Goal: Task Accomplishment & Management: Manage account settings

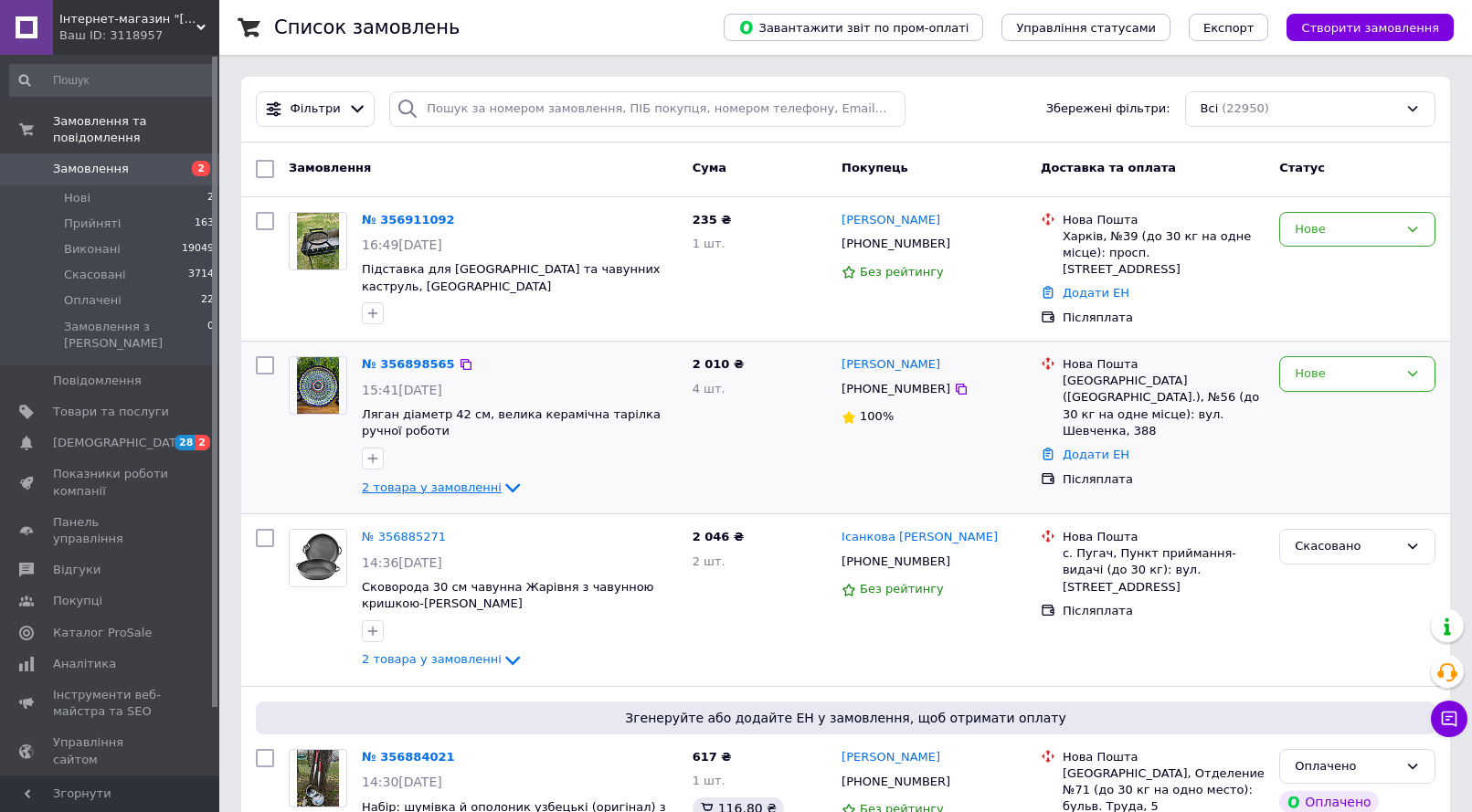
click at [445, 481] on span "2 товара у замовленні" at bounding box center [431, 487] width 139 height 14
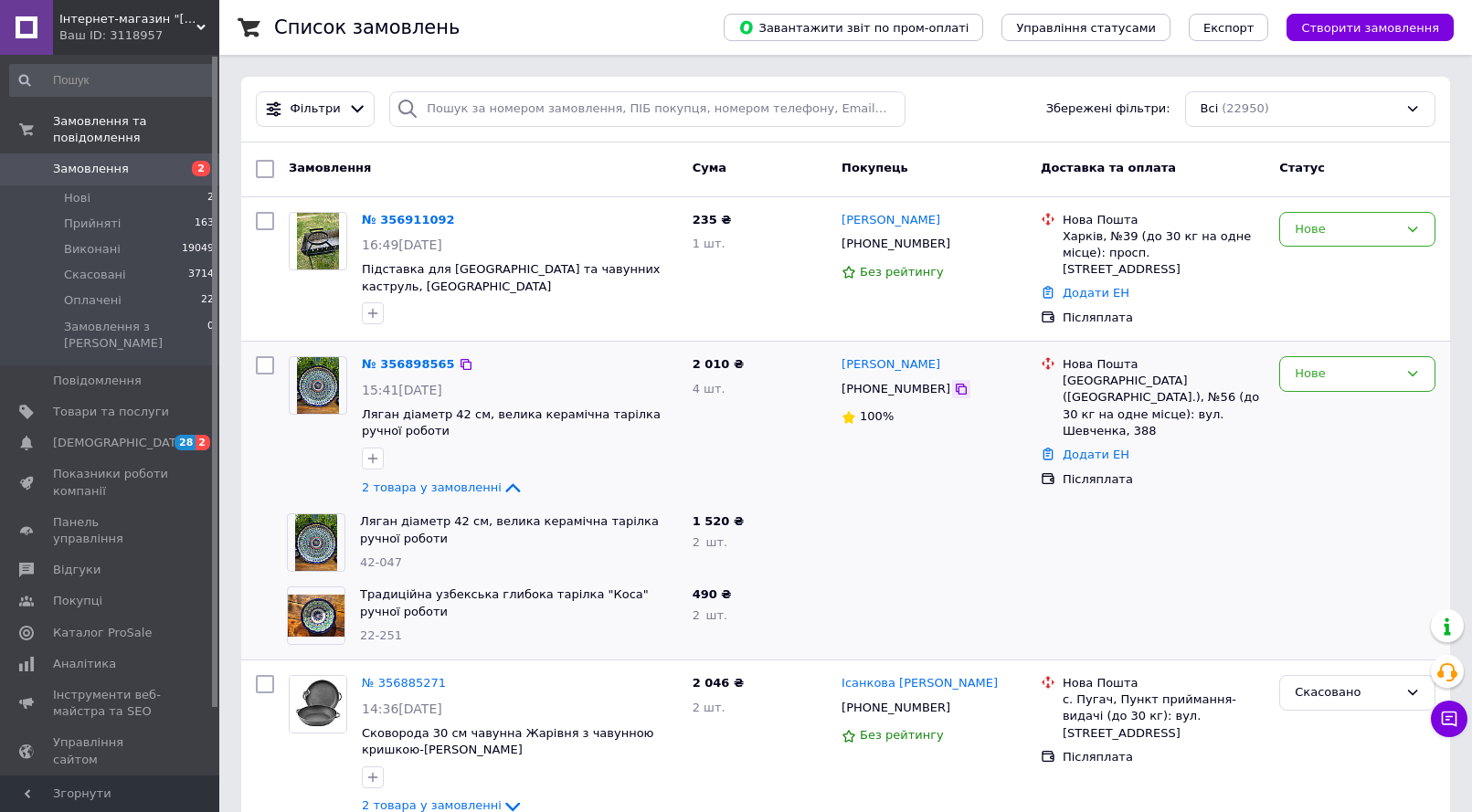
click at [955, 384] on icon at bounding box center [960, 389] width 11 height 11
click at [1079, 372] on div "Львів (Львівська обл.), №56 (до 30 кг на одне місце): вул. Шевченка, 388" at bounding box center [1163, 406] width 202 height 66
copy div "Львів"
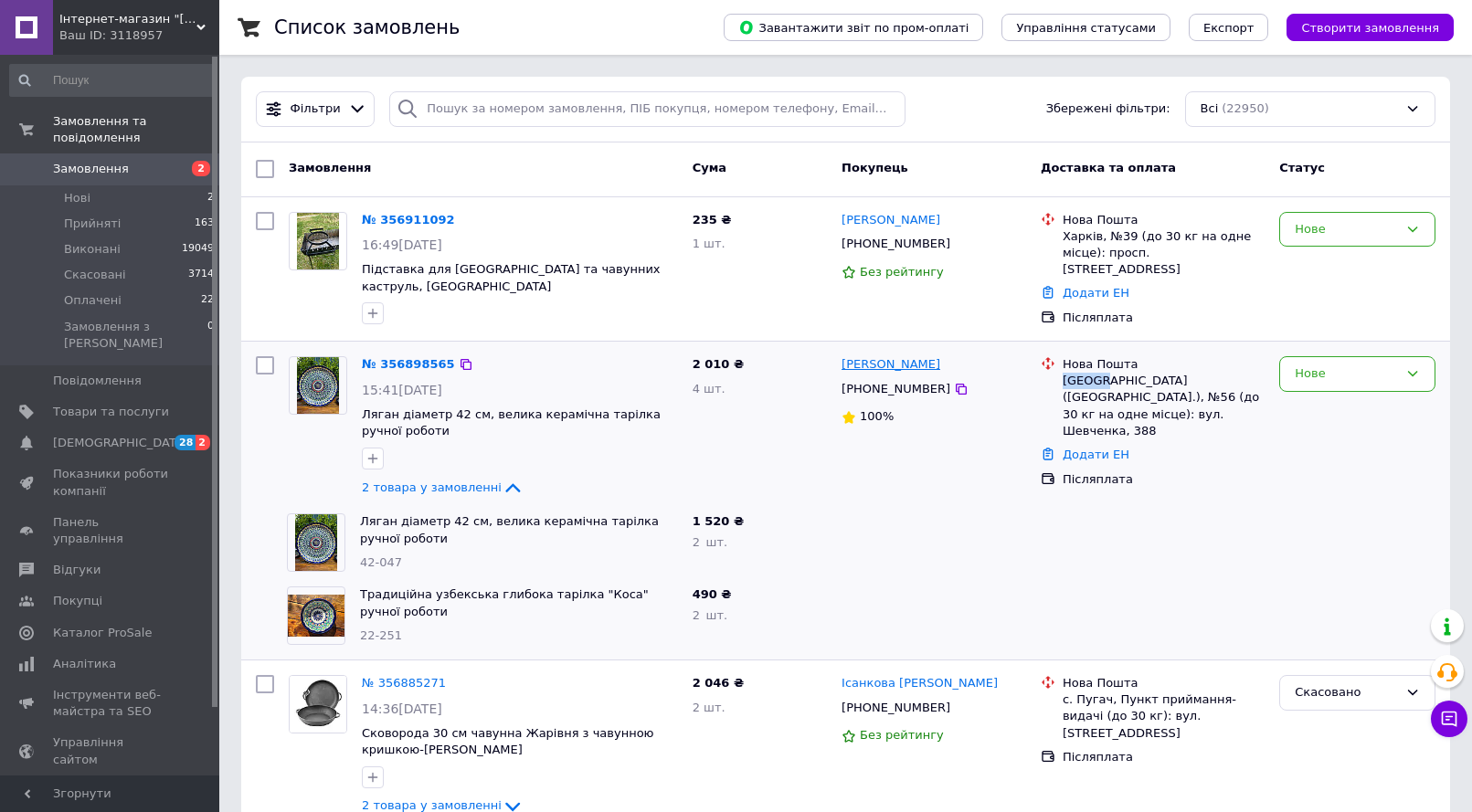
drag, startPoint x: 941, startPoint y: 351, endPoint x: 842, endPoint y: 348, distance: 99.0
click at [842, 355] on div "Василь Карбунишин" at bounding box center [933, 366] width 188 height 21
copy link "Василь Карбунишин"
drag, startPoint x: 355, startPoint y: 401, endPoint x: 421, endPoint y: 416, distance: 67.7
click at [421, 416] on div "№ 356898565 15:41, 12.08.2025 Ляган діаметр 42 см, велика керамічна тарілка руч…" at bounding box center [520, 427] width 330 height 157
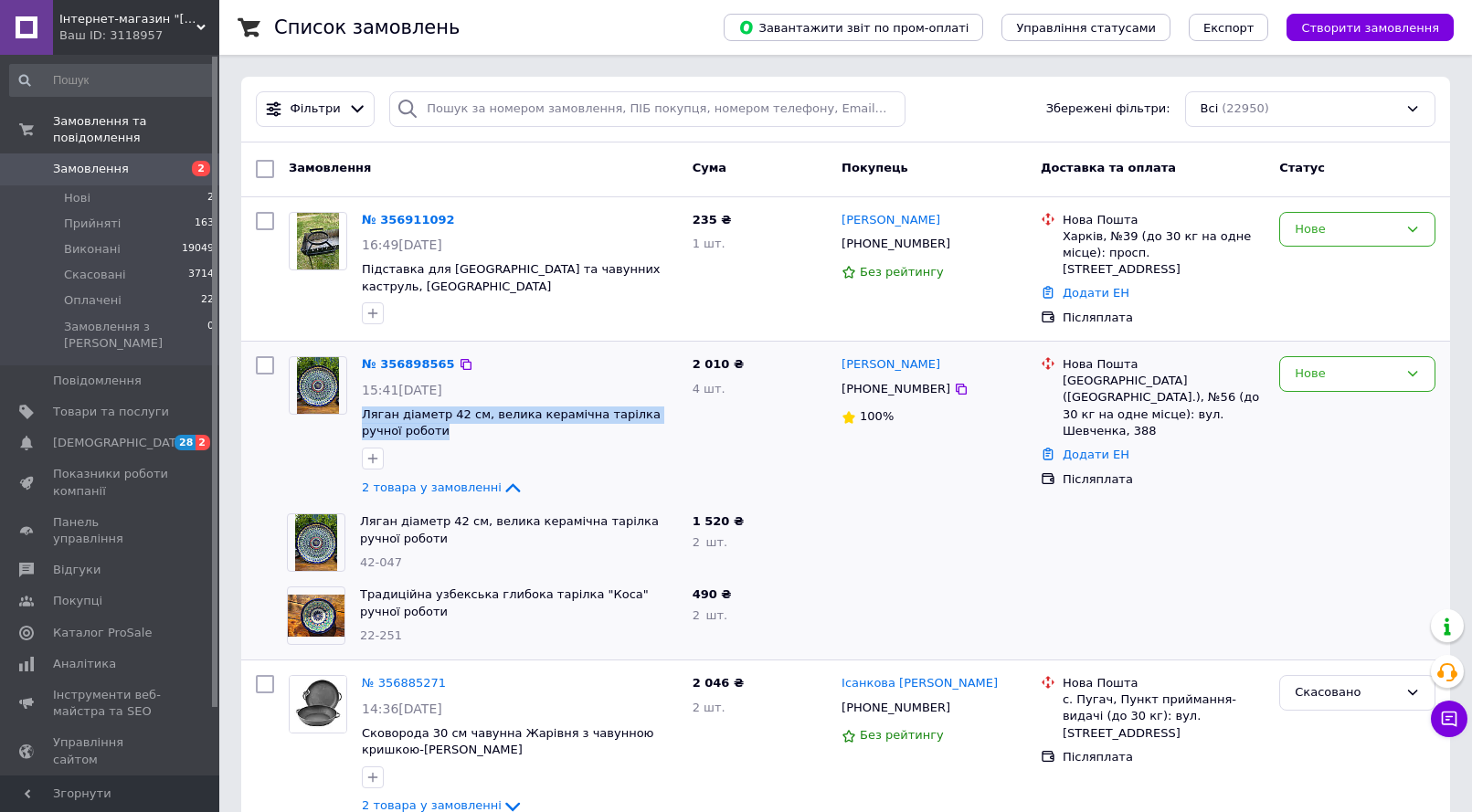
copy span "Ляган діаметр 42 см, велика керамічна тарілка ручної роботи"
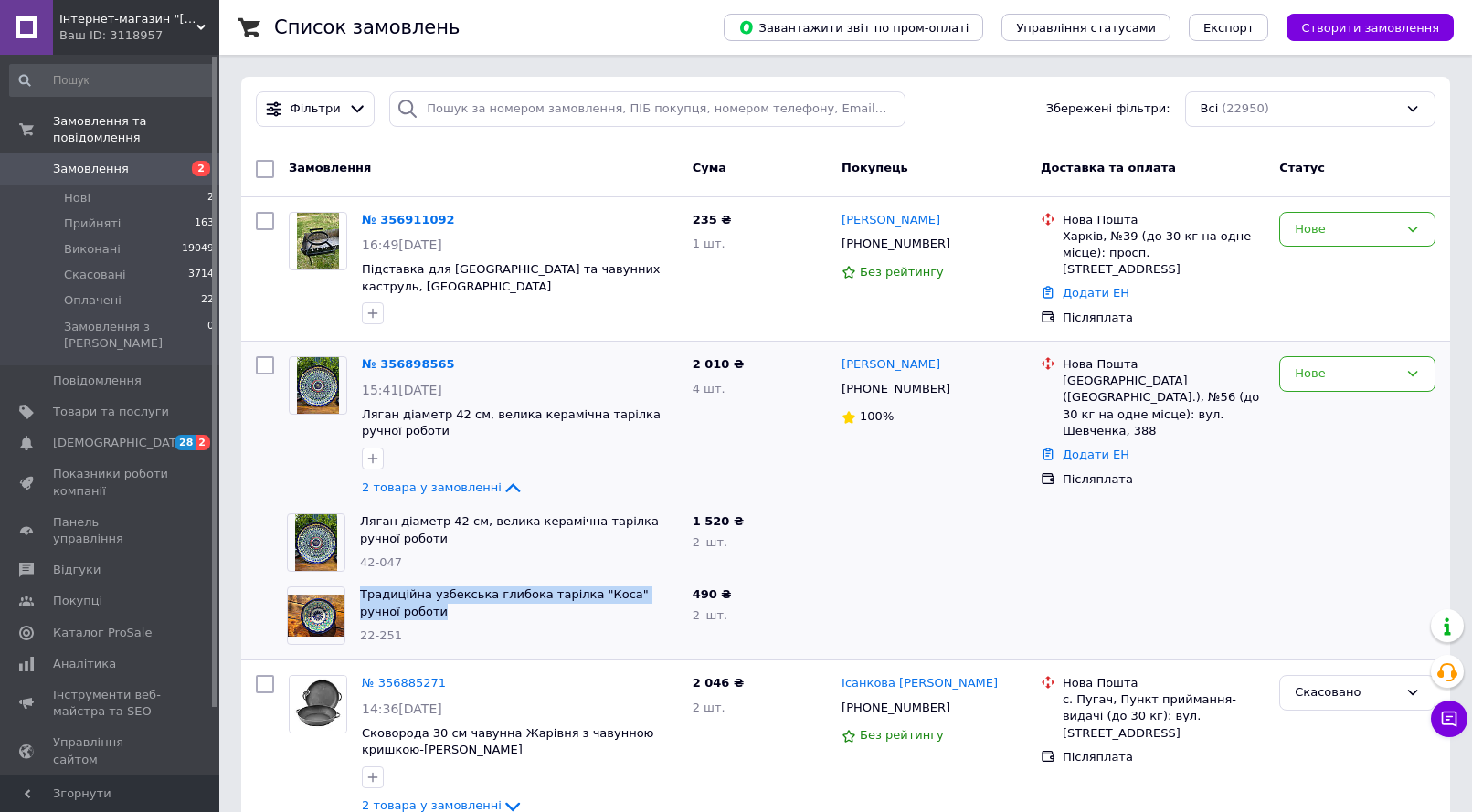
drag, startPoint x: 356, startPoint y: 582, endPoint x: 418, endPoint y: 593, distance: 63.0
click at [418, 593] on div "Традиційна узбекська глибока тарілка "Коса" ручної роботи 22-251" at bounding box center [519, 615] width 332 height 73
copy link "Традиційна узбекська глибока тарілка "Коса" ручної роботи"
click at [1347, 367] on div "Нове" at bounding box center [1346, 374] width 103 height 19
click at [1345, 398] on li "Прийнято" at bounding box center [1357, 412] width 154 height 34
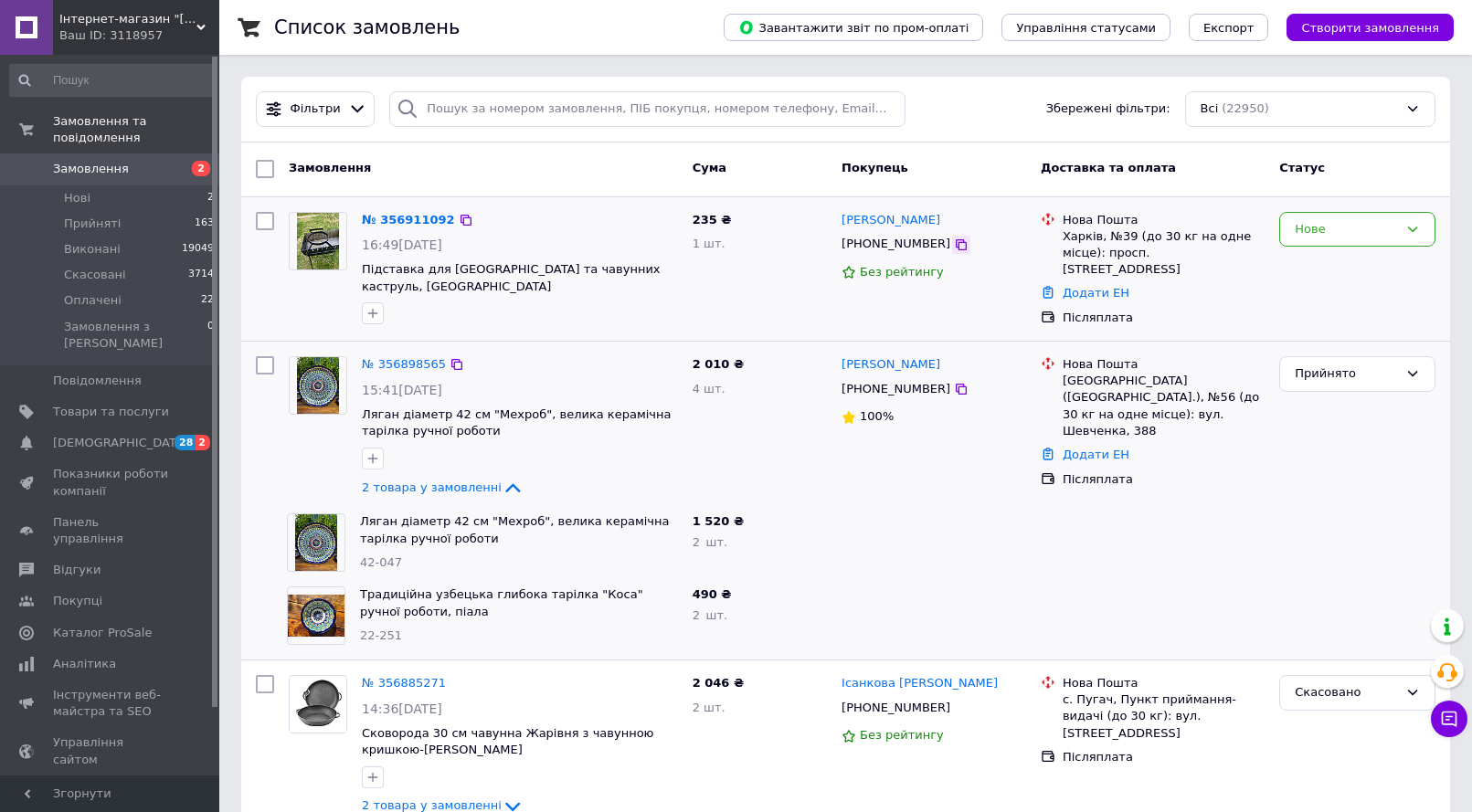
click at [954, 248] on icon at bounding box center [961, 245] width 15 height 15
drag, startPoint x: 934, startPoint y: 216, endPoint x: 844, endPoint y: 223, distance: 90.3
click at [844, 223] on div "Дмитро Ребров" at bounding box center [933, 221] width 188 height 21
copy link "Дмитро Ребров"
click at [1087, 236] on div "Харків, №39 (до 30 кг на одне місце): просп. Аерокосмічний, 54А" at bounding box center [1163, 253] width 202 height 51
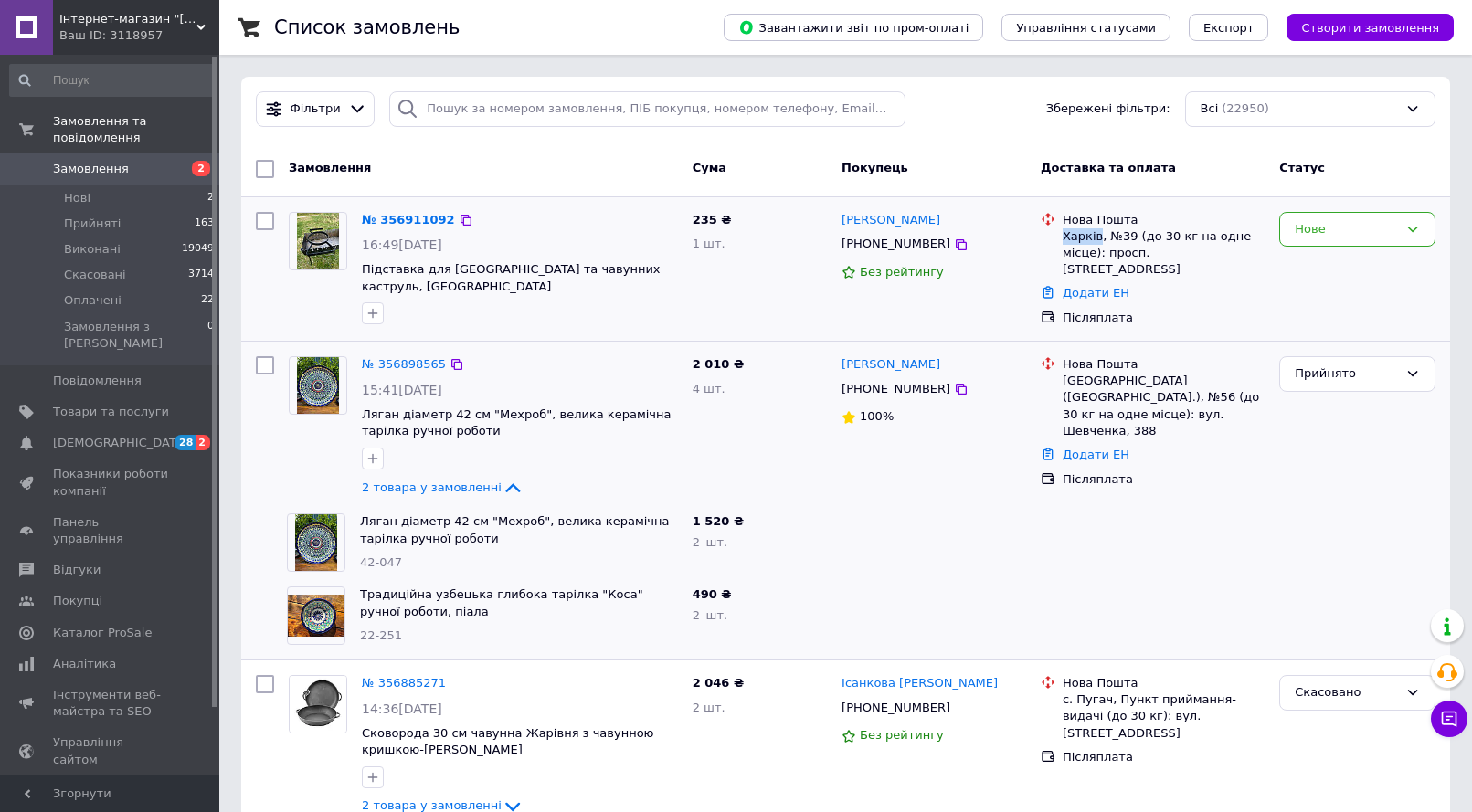
click at [1087, 236] on div "Харків, №39 (до 30 кг на одне місце): просп. Аерокосмічний, 54А" at bounding box center [1163, 253] width 202 height 51
copy div "Харків"
click at [1346, 227] on div "Нове" at bounding box center [1346, 230] width 103 height 19
click at [1341, 258] on li "Прийнято" at bounding box center [1357, 267] width 154 height 34
click at [118, 435] on span "[DEMOGRAPHIC_DATA]" at bounding box center [120, 443] width 136 height 17
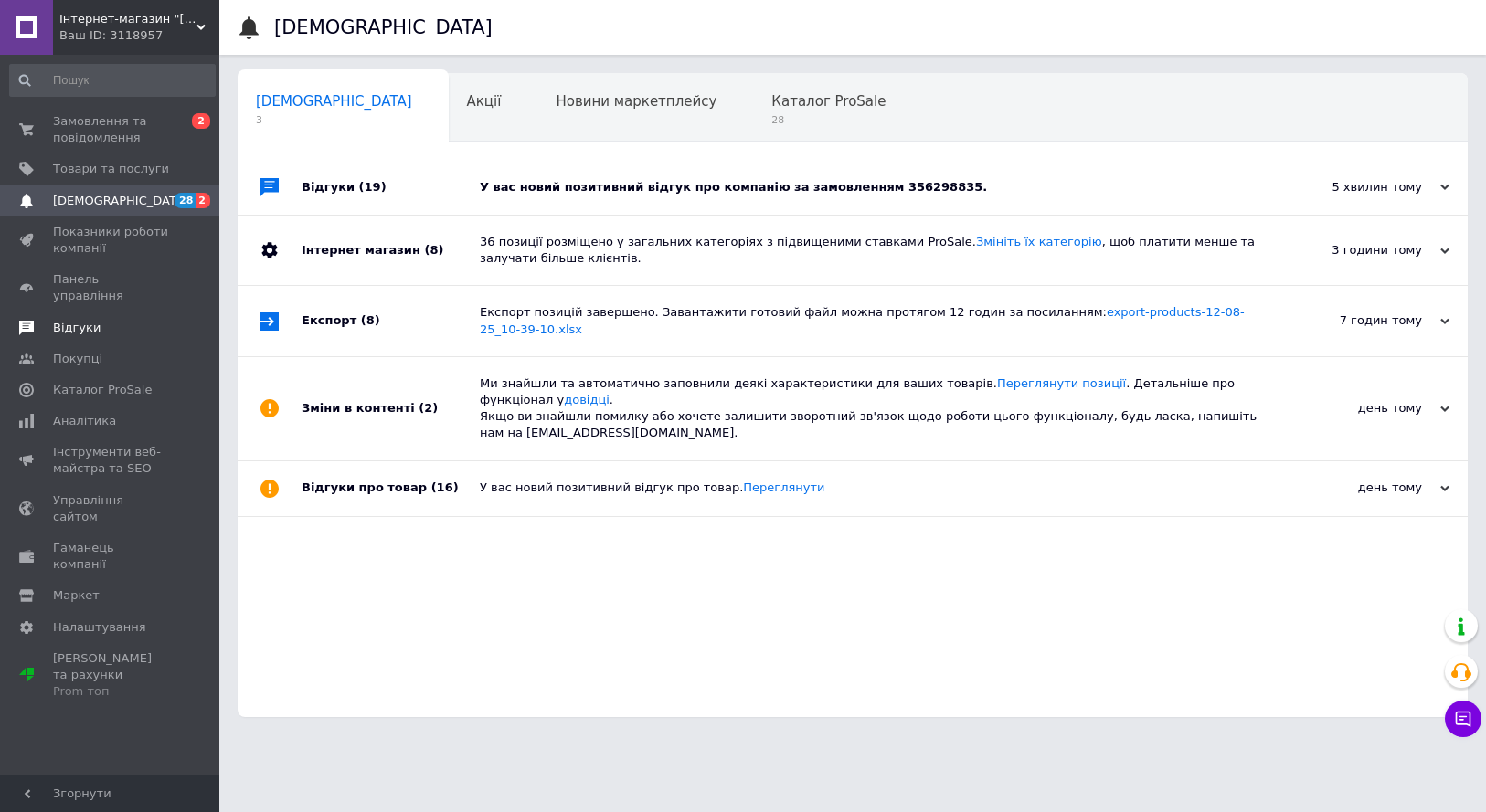
click at [114, 320] on span "Відгуки" at bounding box center [110, 328] width 116 height 17
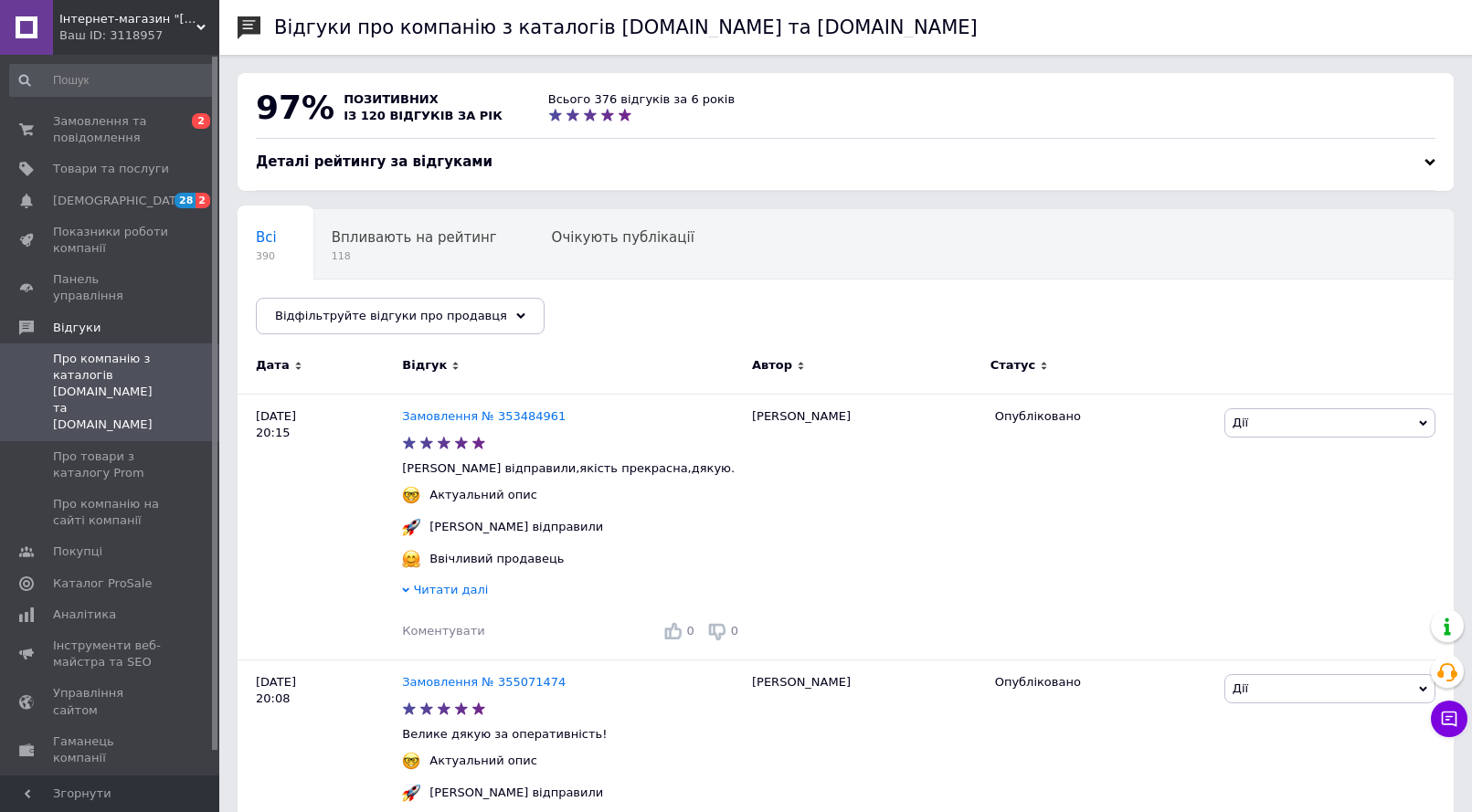
click at [175, 36] on div "Ваш ID: 3118957" at bounding box center [139, 35] width 160 height 17
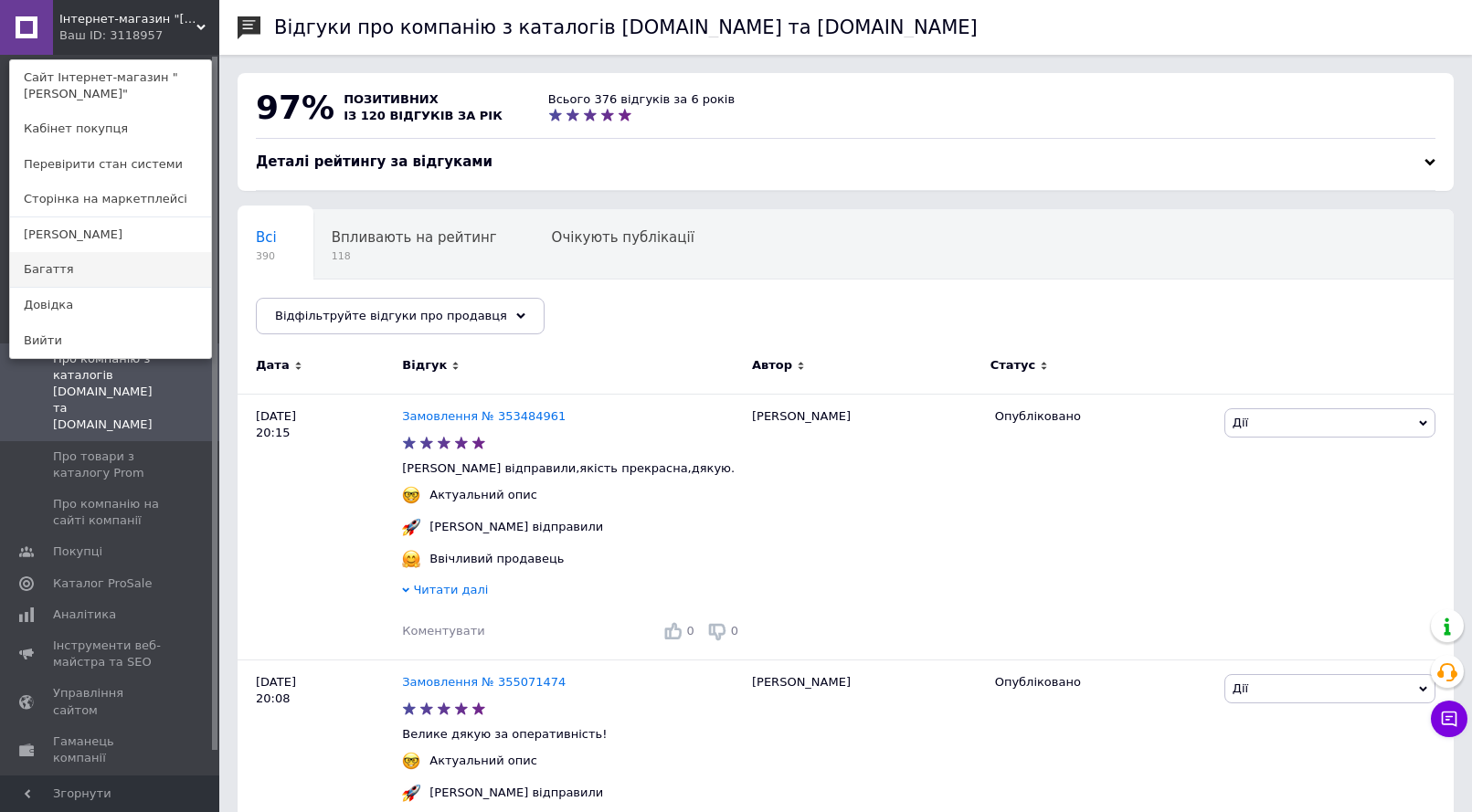
click at [64, 271] on link "Багаття" at bounding box center [110, 270] width 201 height 35
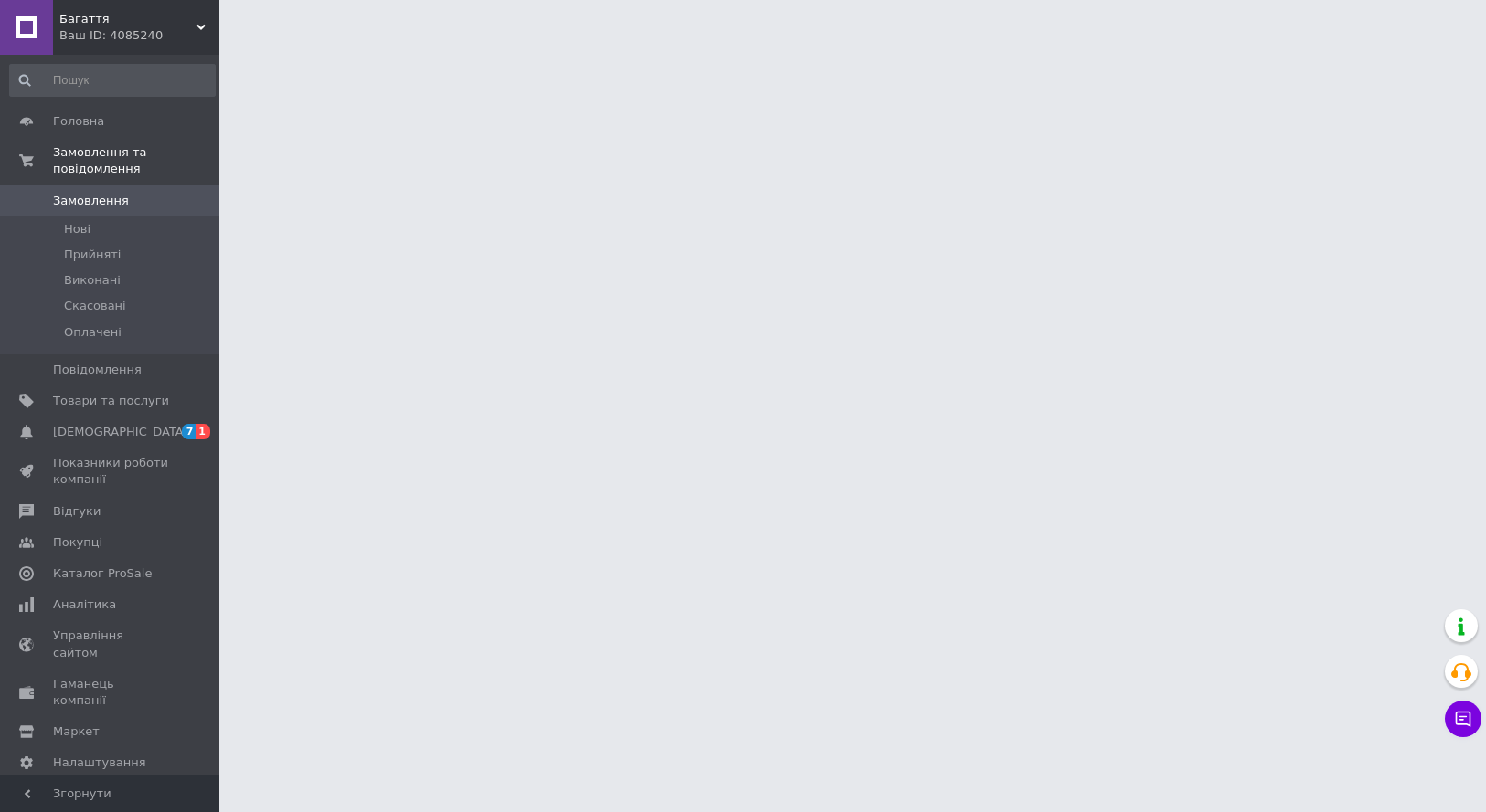
click at [177, 33] on div "Ваш ID: 4085240" at bounding box center [139, 35] width 160 height 17
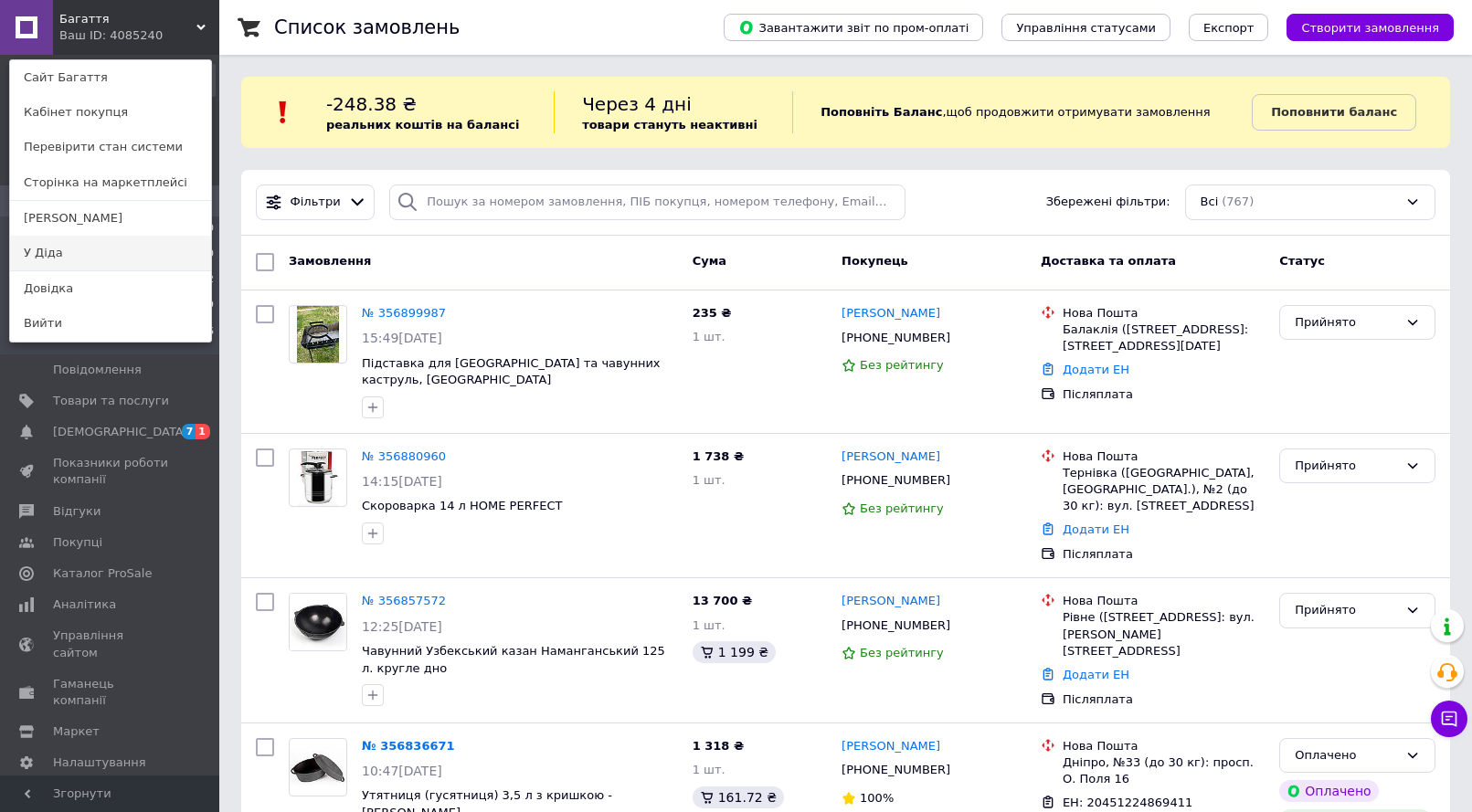
click at [51, 258] on link "У Діда" at bounding box center [110, 253] width 201 height 35
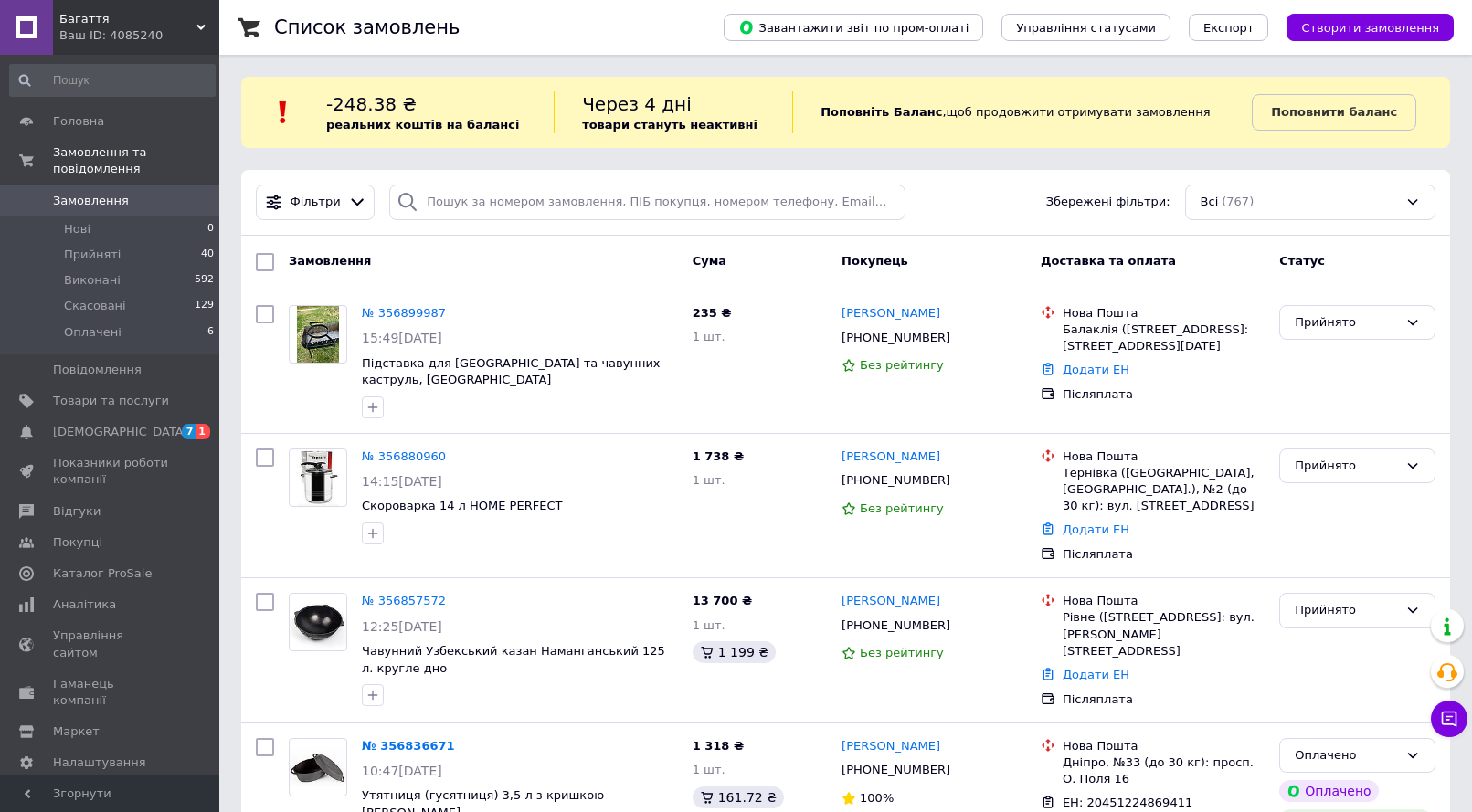
click at [179, 33] on div "Ваш ID: 4085240" at bounding box center [139, 35] width 160 height 17
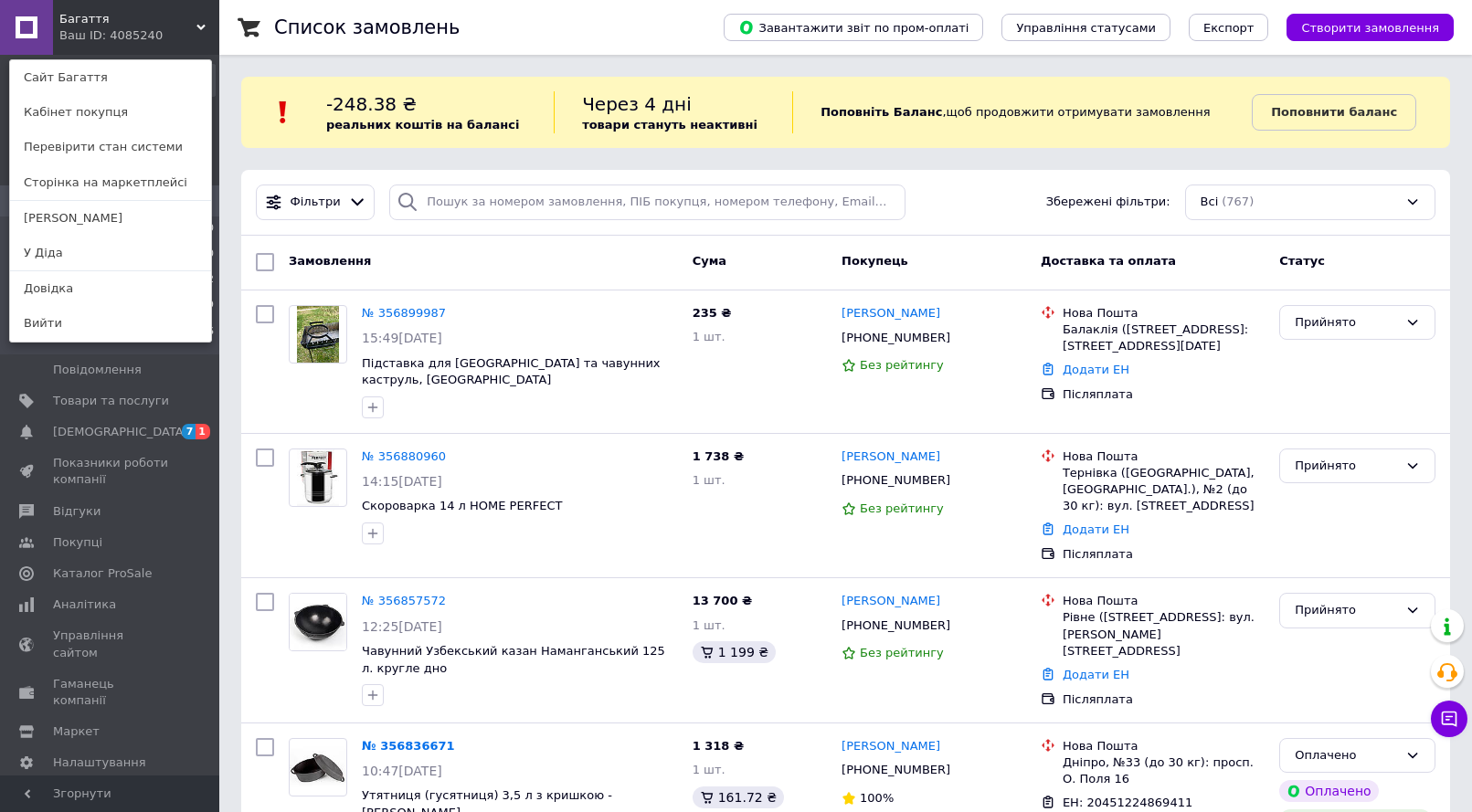
click at [65, 262] on link "У Діда" at bounding box center [110, 253] width 201 height 35
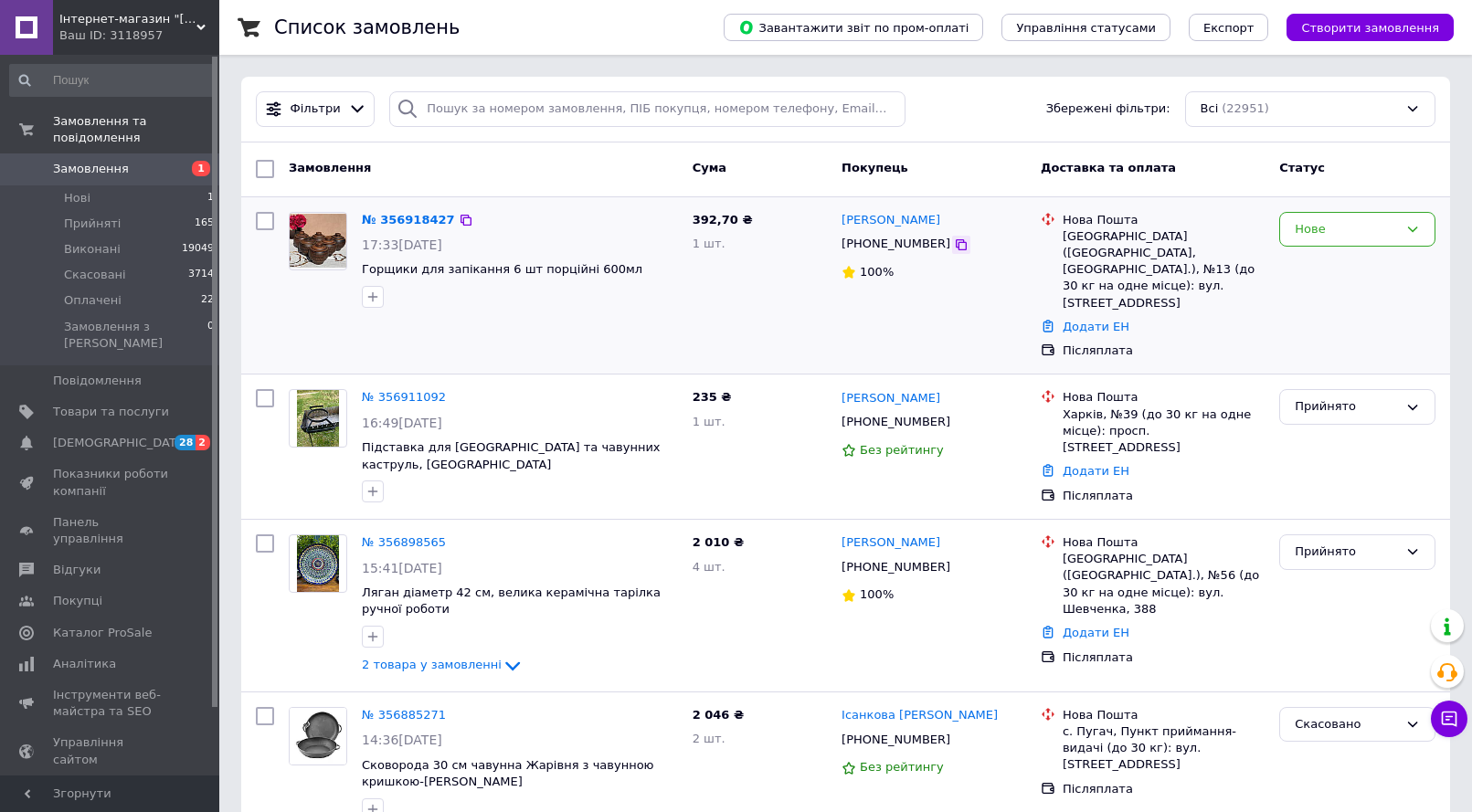
click at [955, 243] on icon at bounding box center [960, 245] width 11 height 11
click at [1084, 237] on div "Запоріжжя (Запорізька обл., Запорізький р-н.), №13 (до 30 кг на одне місце): ву…" at bounding box center [1163, 269] width 202 height 83
copy div "Запоріжжя"
drag, startPoint x: 357, startPoint y: 274, endPoint x: 615, endPoint y: 271, distance: 258.0
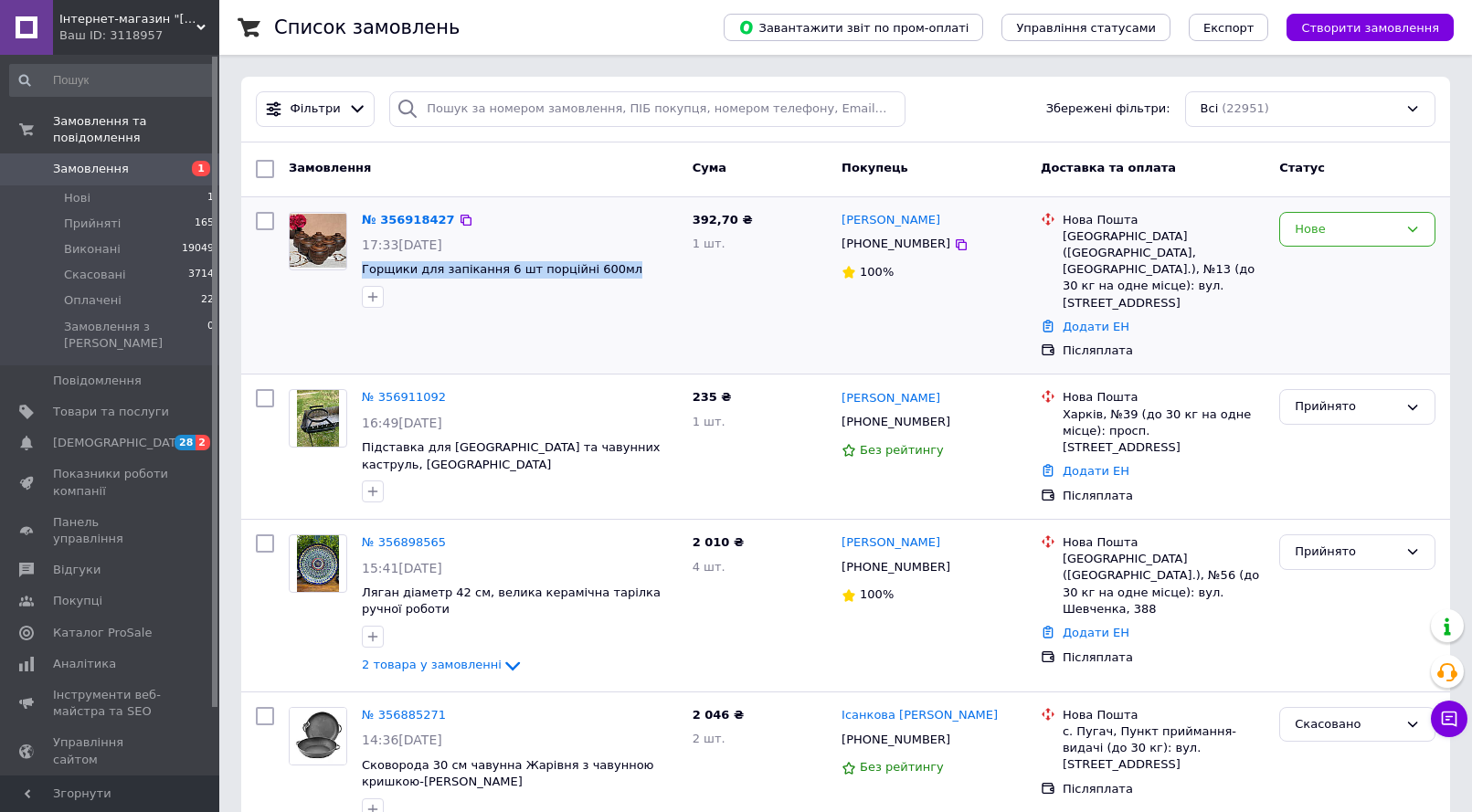
click at [615, 273] on div "№ 356918427 17:33, 12.08.2025 Горщики для запікання 6 шт порційні 600мл" at bounding box center [520, 259] width 330 height 110
copy span "Горщики для запікання 6 шт порційні 600мл"
drag, startPoint x: 955, startPoint y: 218, endPoint x: 838, endPoint y: 223, distance: 117.1
click at [838, 223] on div "Вікторія Тютюнник +380688224278 100%" at bounding box center [934, 286] width 199 height 163
copy link "Вікторія Тютюнник"
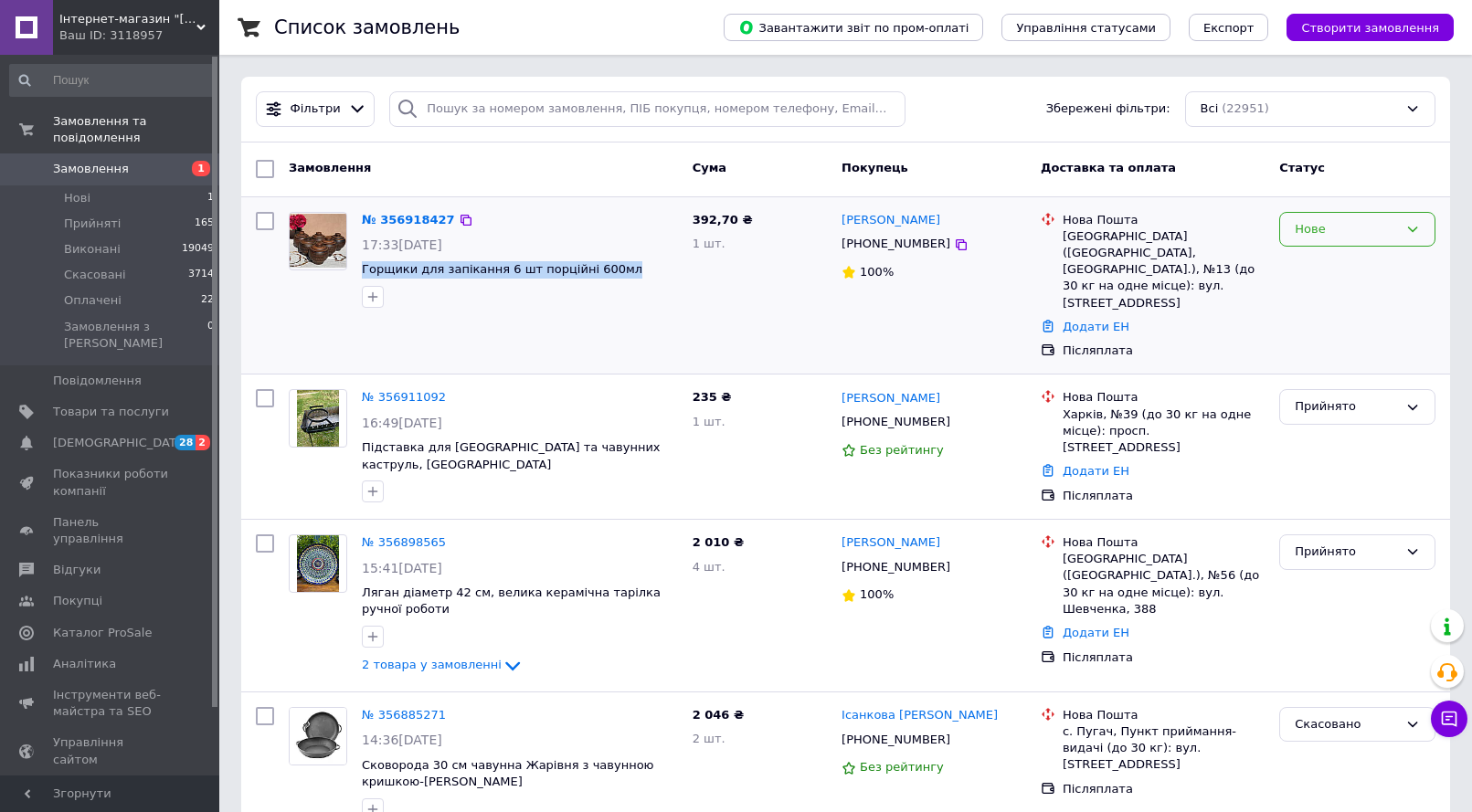
click at [1376, 234] on div "Нове" at bounding box center [1346, 230] width 103 height 19
click at [1354, 269] on li "Прийнято" at bounding box center [1357, 267] width 154 height 34
click at [101, 40] on div "Ваш ID: 3118957" at bounding box center [139, 35] width 160 height 17
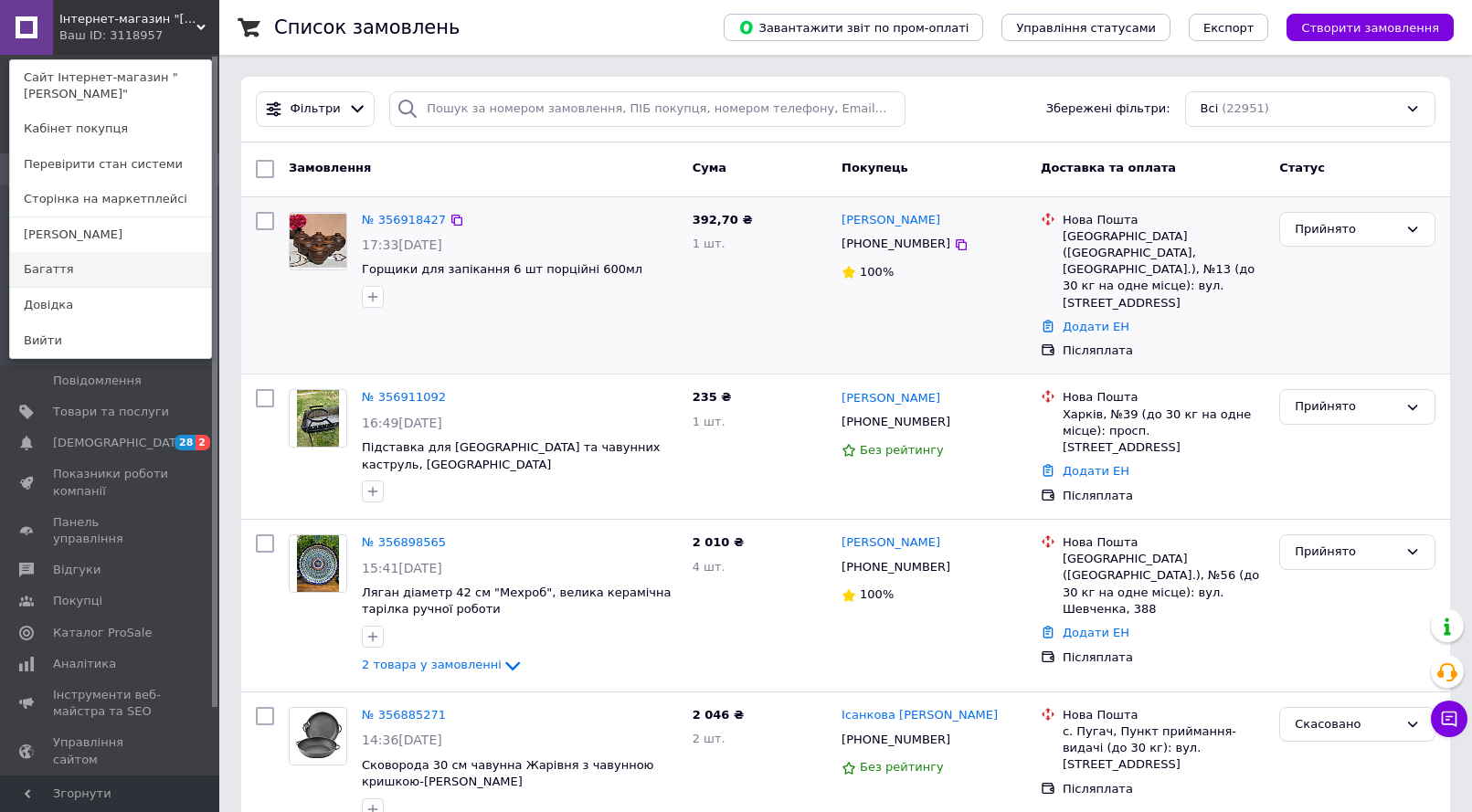
click at [68, 269] on link "Багаття" at bounding box center [110, 270] width 201 height 35
